Goal: Information Seeking & Learning: Learn about a topic

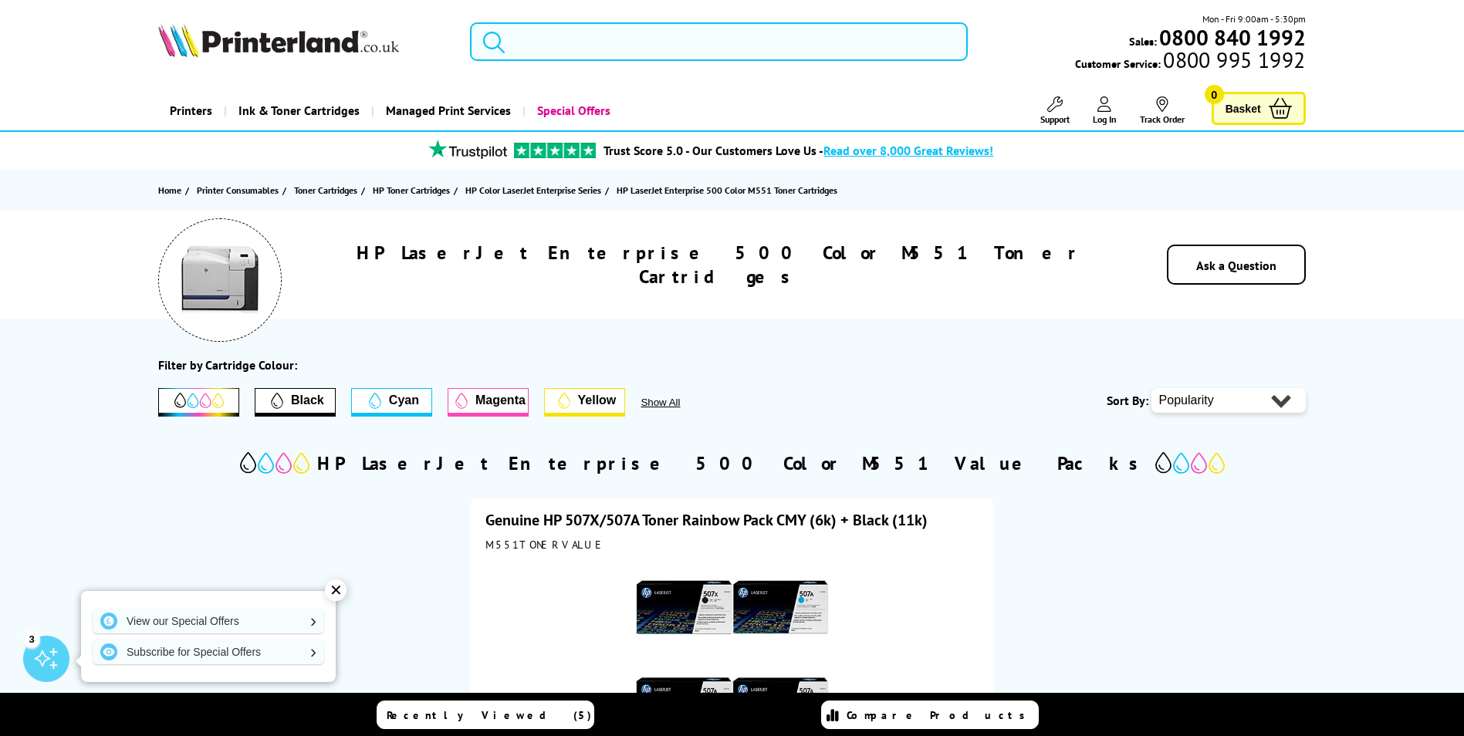
click at [563, 48] on input "search" at bounding box center [719, 41] width 498 height 39
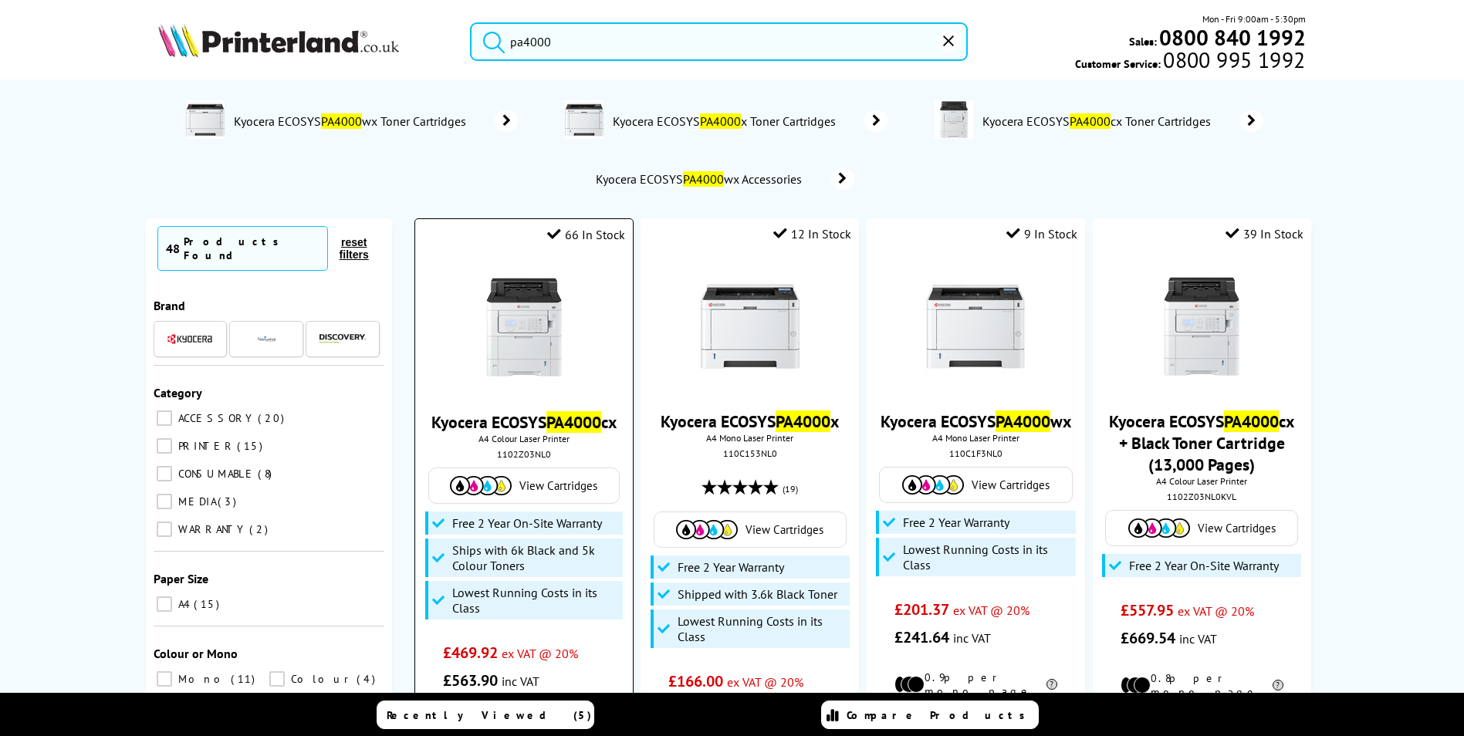
type input "pa4000"
click at [583, 423] on mark "PA4000" at bounding box center [573, 422] width 55 height 22
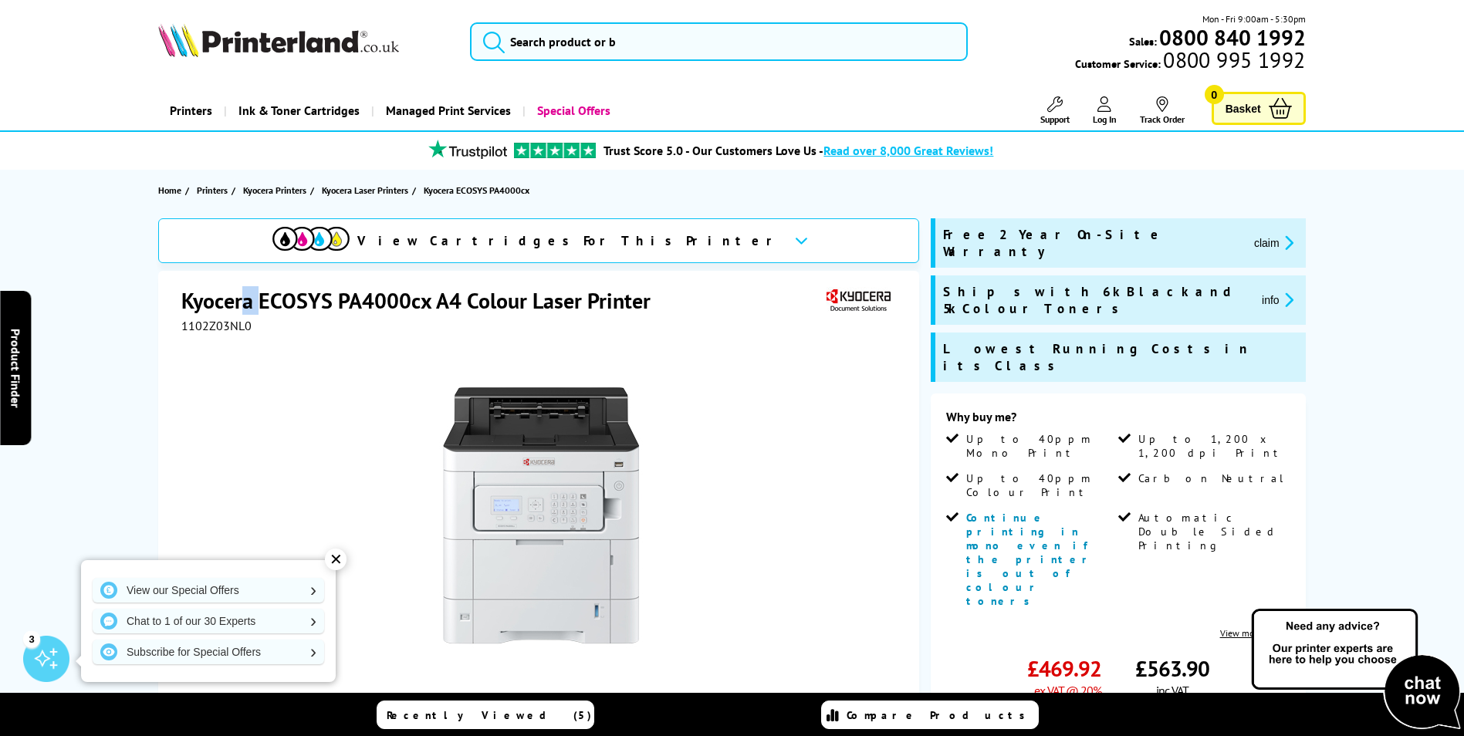
drag, startPoint x: 257, startPoint y: 274, endPoint x: 240, endPoint y: 272, distance: 17.1
click at [240, 272] on div "Kyocera ECOSYS PA4000cx A4 Colour Laser Printer 1102Z03NL0 Watch video Add to C…" at bounding box center [538, 603] width 761 height 665
drag, startPoint x: 240, startPoint y: 272, endPoint x: 263, endPoint y: 329, distance: 61.6
click at [266, 326] on div "1102Z03NL0" at bounding box center [540, 325] width 718 height 15
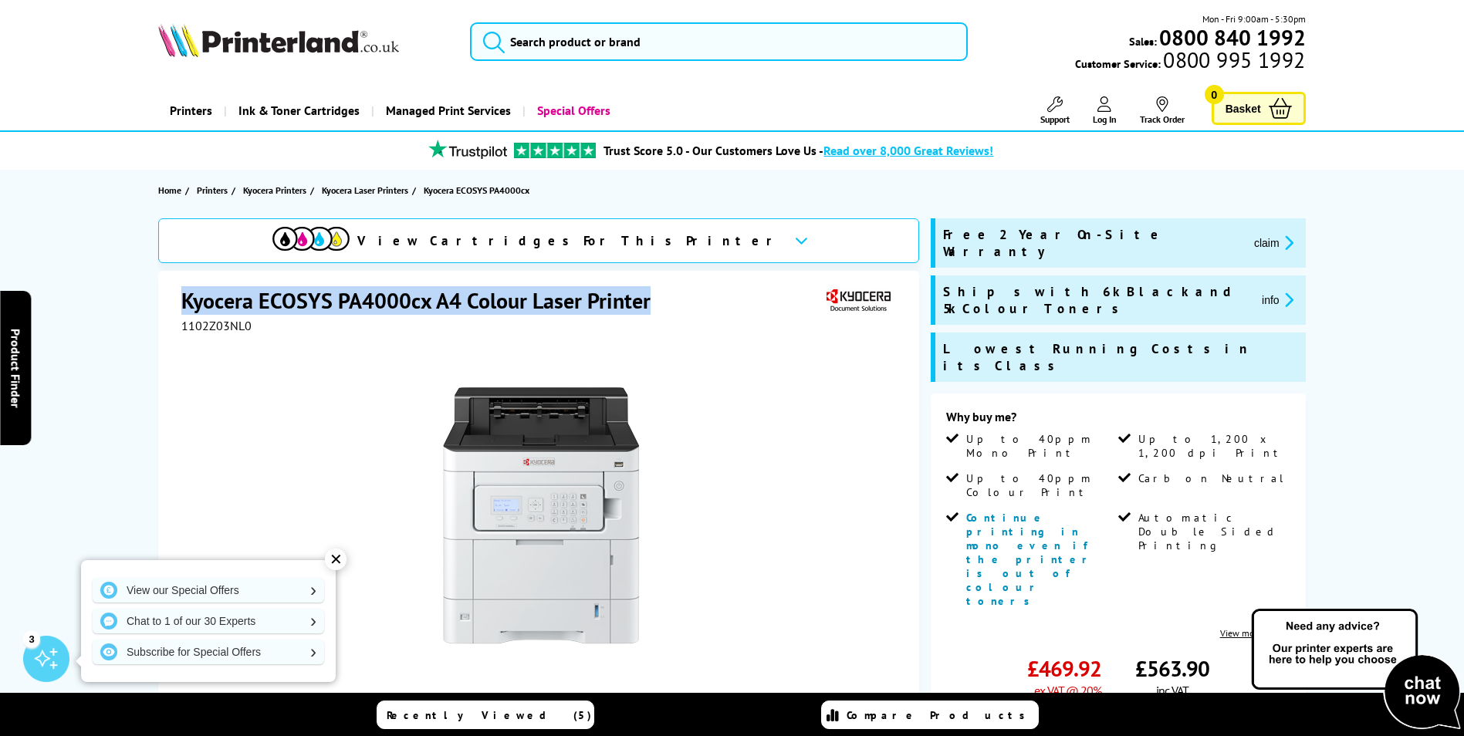
drag, startPoint x: 651, startPoint y: 300, endPoint x: 174, endPoint y: 309, distance: 477.0
click at [174, 309] on div "Kyocera ECOSYS PA4000cx A4 Colour Laser Printer 1102Z03NL0 Watch video Add to C…" at bounding box center [538, 603] width 761 height 665
drag, startPoint x: 174, startPoint y: 307, endPoint x: 228, endPoint y: 299, distance: 54.7
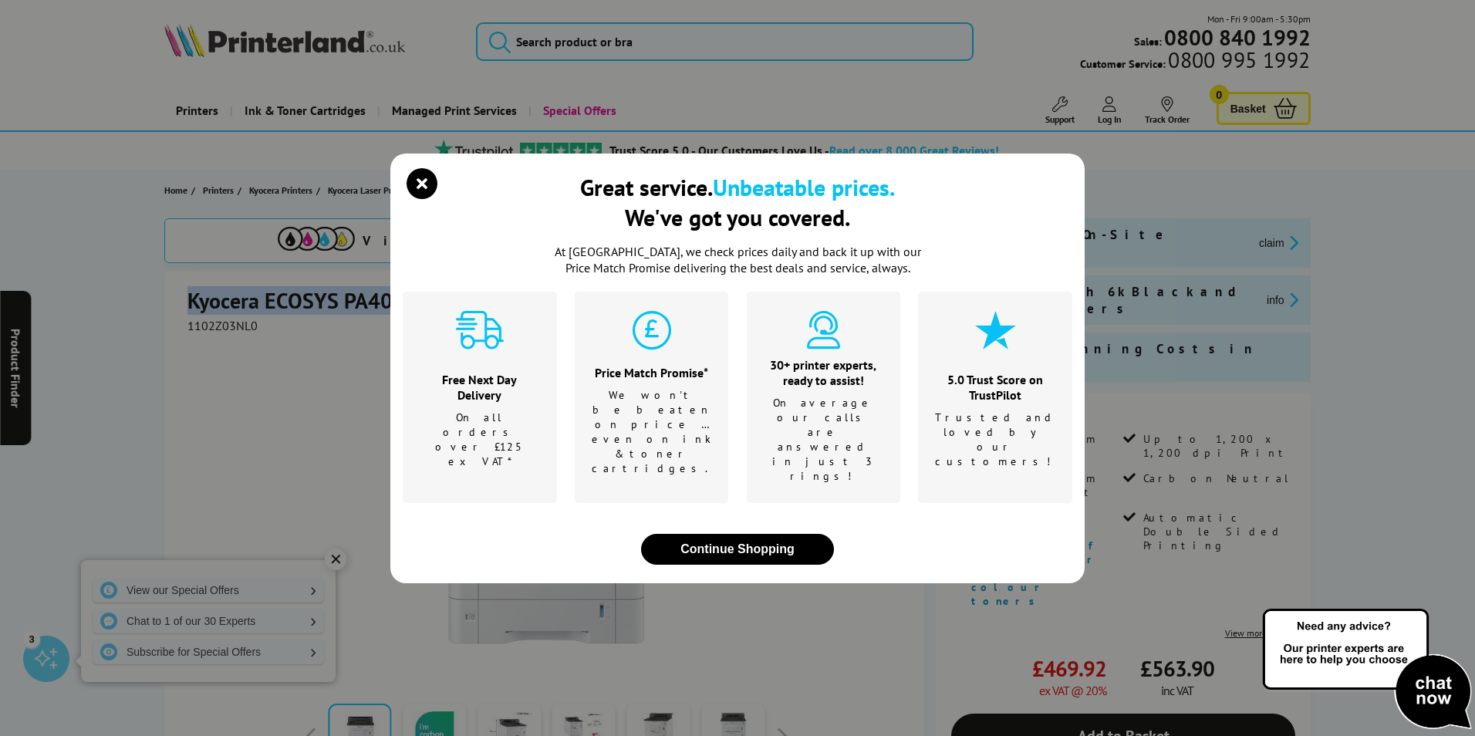
drag, startPoint x: 228, startPoint y: 299, endPoint x: 201, endPoint y: 392, distance: 97.2
click at [201, 392] on div "Great service. Unbeatable prices. We've got you covered. At Printerland, we che…" at bounding box center [737, 368] width 1475 height 736
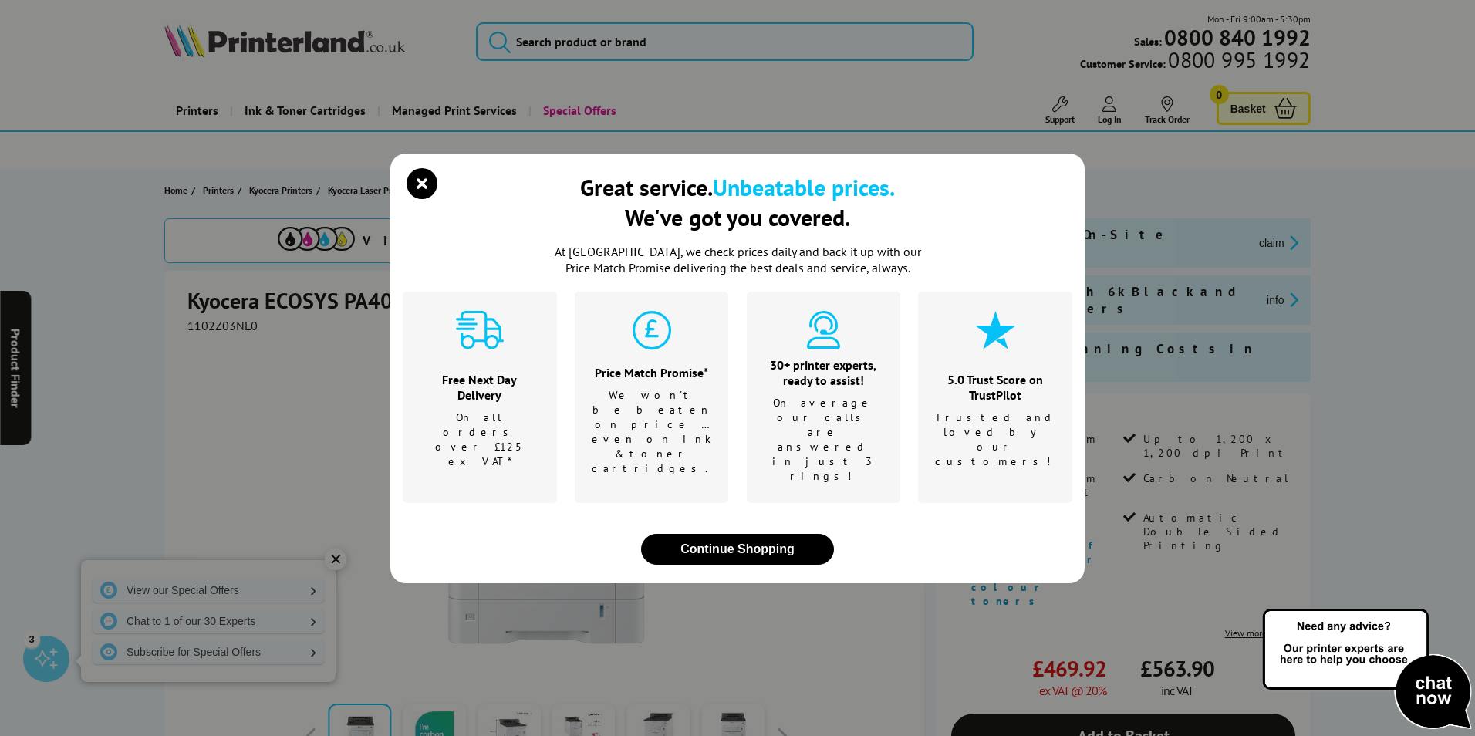
click at [422, 199] on icon "close modal" at bounding box center [422, 183] width 31 height 31
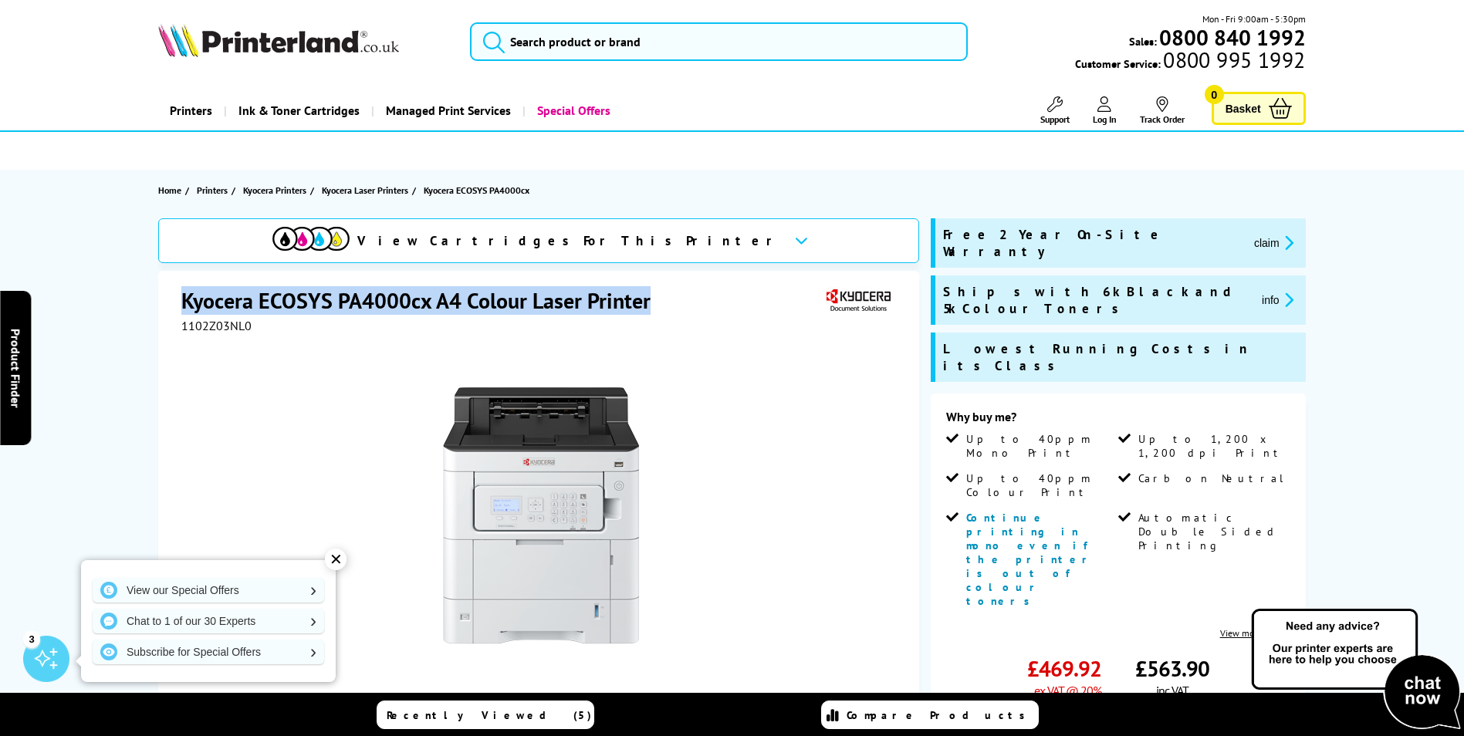
drag, startPoint x: 529, startPoint y: 296, endPoint x: 188, endPoint y: 296, distance: 341.1
click at [188, 296] on h1 "Kyocera ECOSYS PA4000cx A4 Colour Laser Printer" at bounding box center [423, 300] width 485 height 29
drag, startPoint x: 188, startPoint y: 296, endPoint x: 200, endPoint y: 302, distance: 13.8
copy h1 "Kyocera ECOSYS PA4000cx A4 Colour Laser Printer"
